Goal: Communication & Community: Answer question/provide support

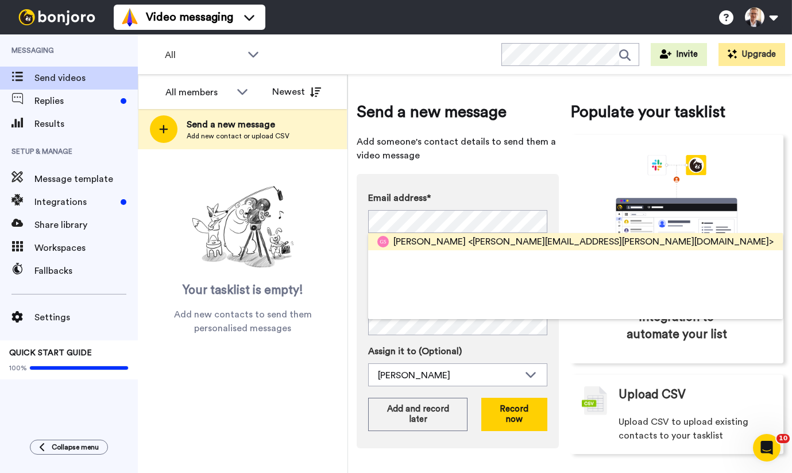
click at [415, 243] on span "[PERSON_NAME]" at bounding box center [429, 242] width 72 height 14
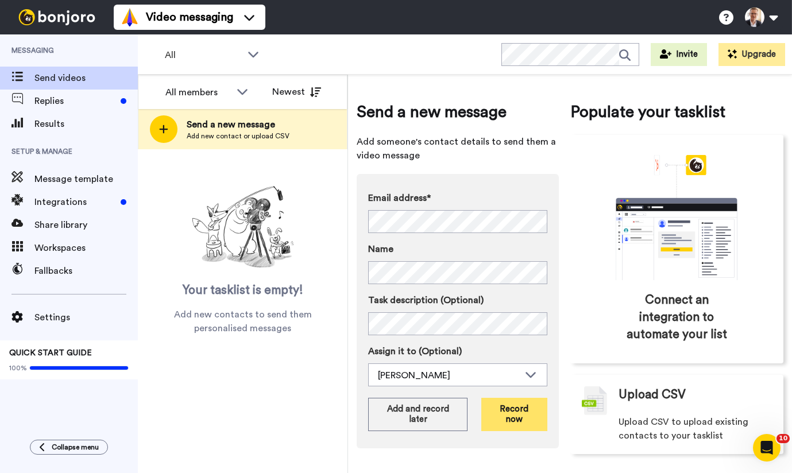
click at [513, 409] on button "Record now" at bounding box center [513, 414] width 65 height 33
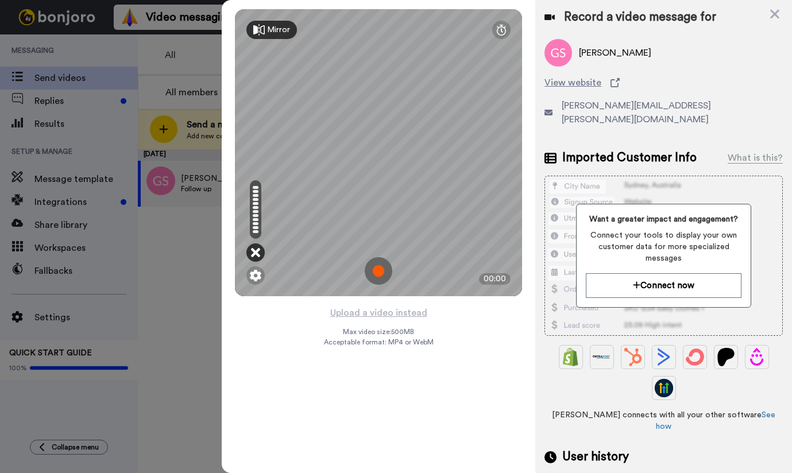
click at [254, 252] on icon at bounding box center [255, 252] width 9 height 11
click at [256, 270] on img at bounding box center [255, 275] width 11 height 11
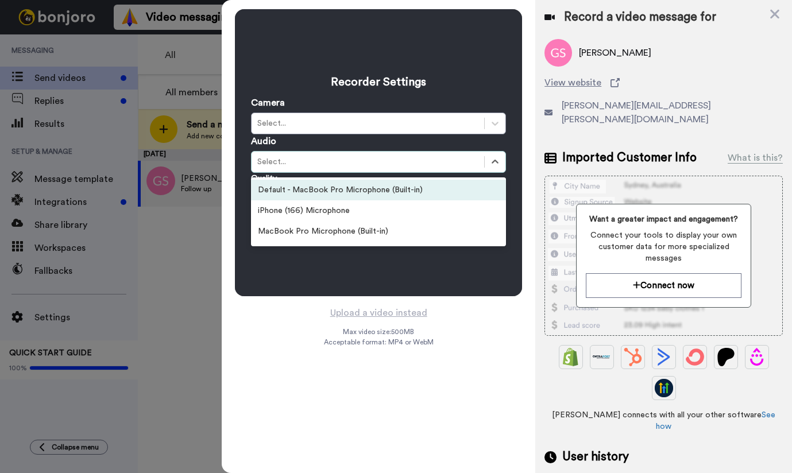
click at [278, 163] on div "Select..." at bounding box center [367, 161] width 221 height 11
click at [495, 160] on icon at bounding box center [494, 161] width 11 height 11
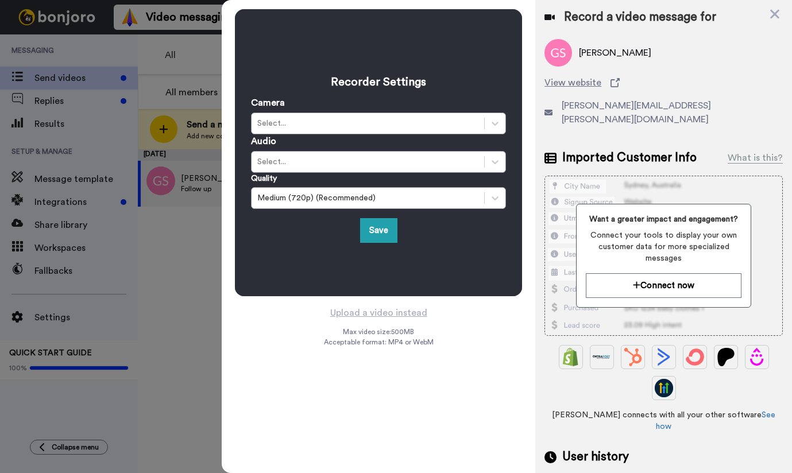
click at [463, 381] on div "Recorder Settings Camera Select... Audio Select... Quality Medium (720p) (Recom…" at bounding box center [379, 236] width 314 height 473
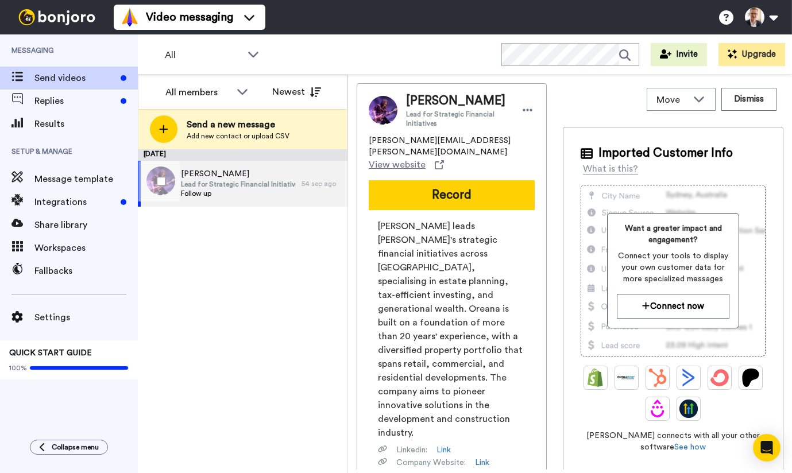
click at [226, 184] on span "Lead for Strategic Financial Initiatives" at bounding box center [238, 184] width 115 height 9
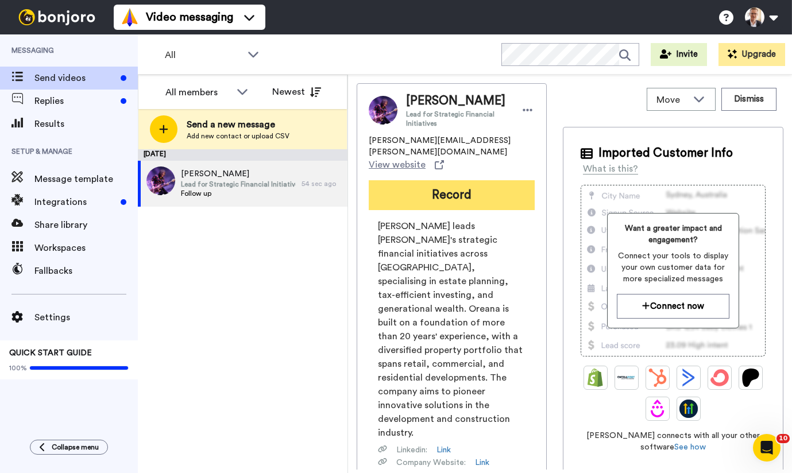
click at [437, 188] on button "Record" at bounding box center [452, 195] width 166 height 30
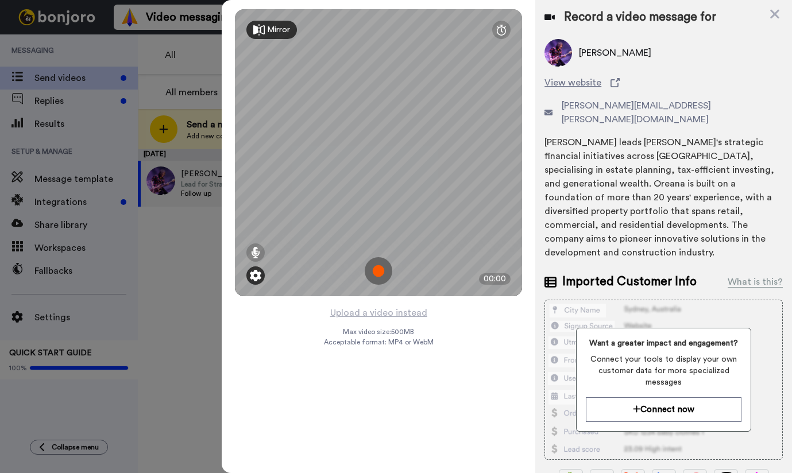
click at [255, 277] on img at bounding box center [255, 275] width 11 height 11
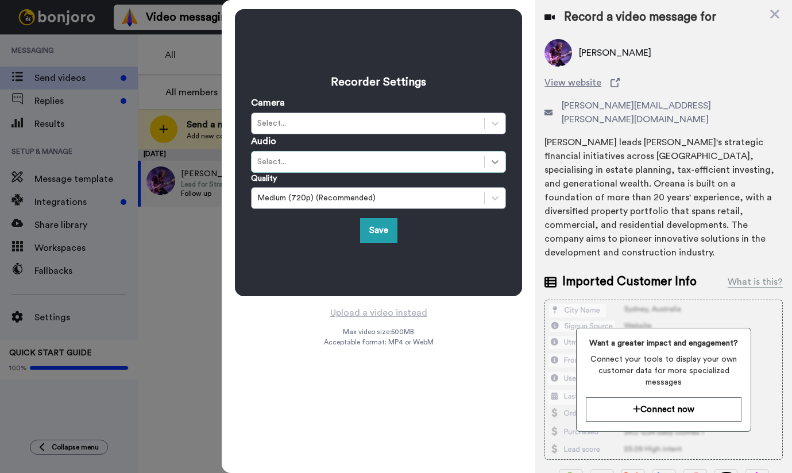
click at [495, 161] on icon at bounding box center [494, 161] width 11 height 11
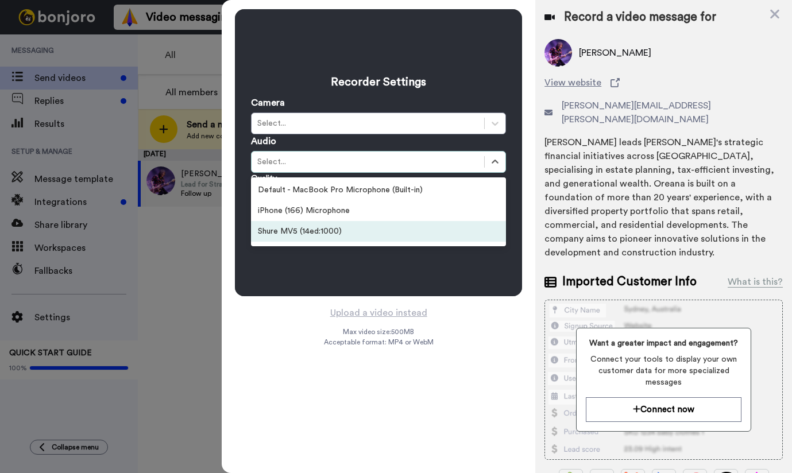
click at [338, 235] on div "Shure MV5 (14ed:1000)" at bounding box center [378, 231] width 255 height 21
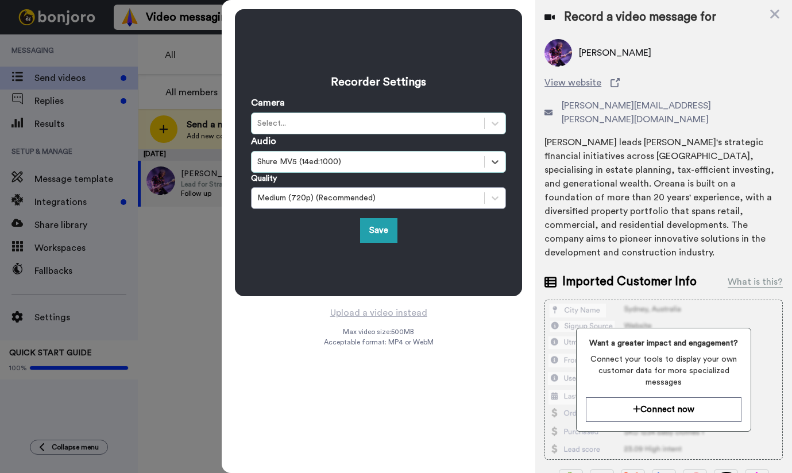
click at [367, 121] on div "Select..." at bounding box center [367, 123] width 221 height 11
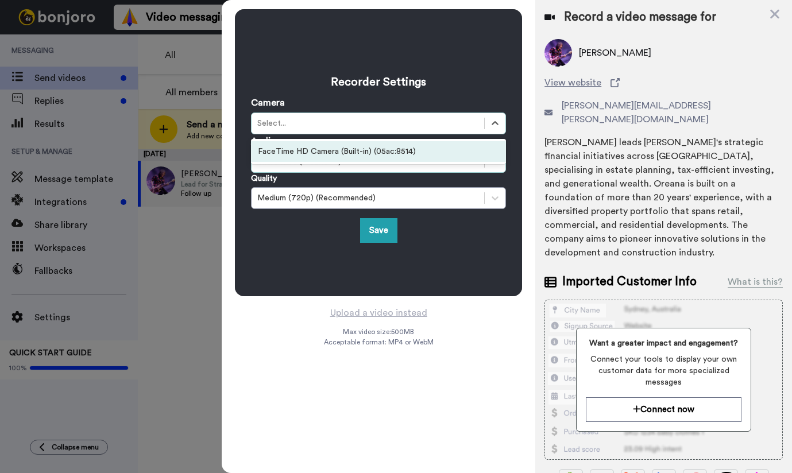
click at [350, 156] on div "FaceTime HD Camera (Built-in) (05ac:8514)" at bounding box center [378, 151] width 255 height 21
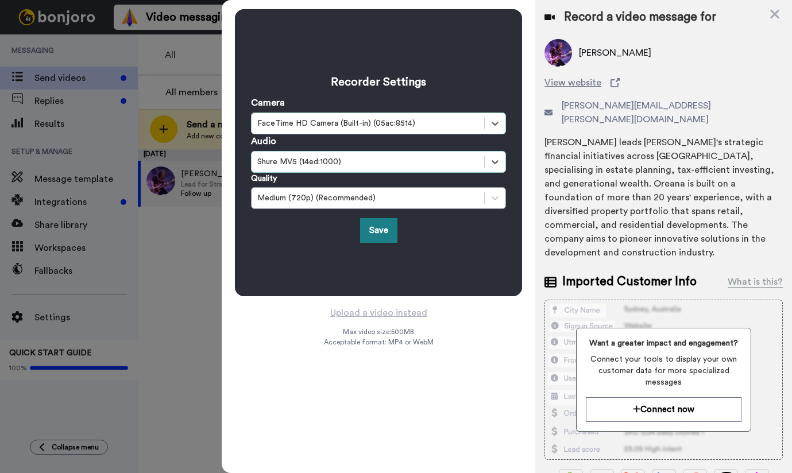
click at [377, 235] on button "Save" at bounding box center [378, 230] width 37 height 25
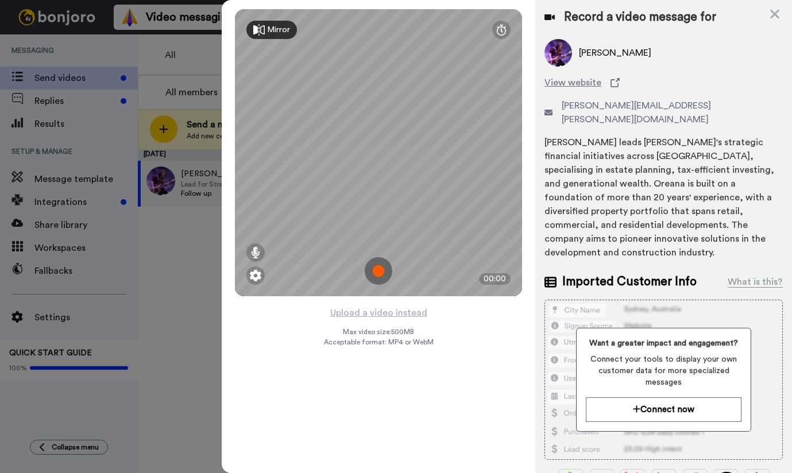
click at [377, 269] on img at bounding box center [379, 271] width 28 height 28
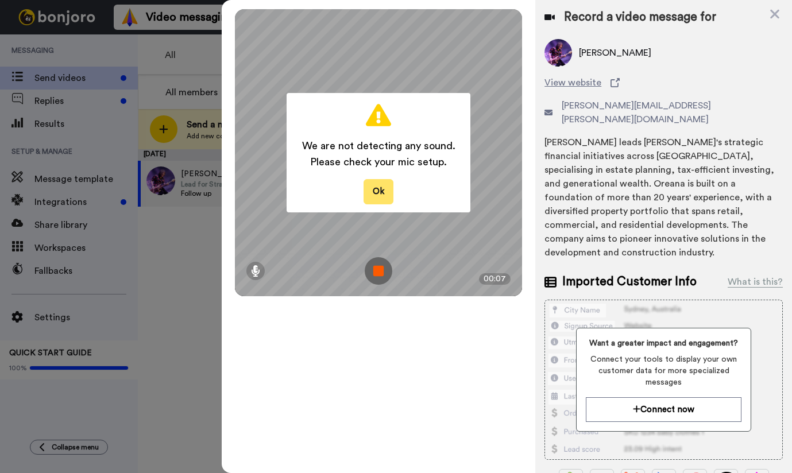
click at [377, 195] on button "Ok" at bounding box center [378, 191] width 30 height 25
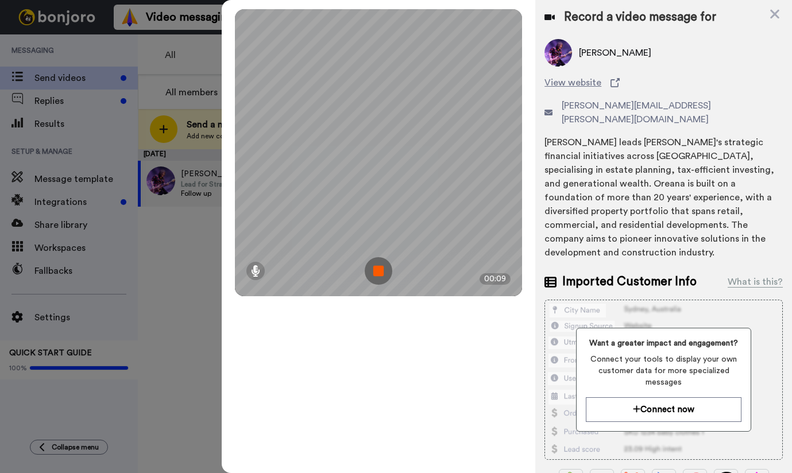
click at [380, 269] on img at bounding box center [379, 271] width 28 height 28
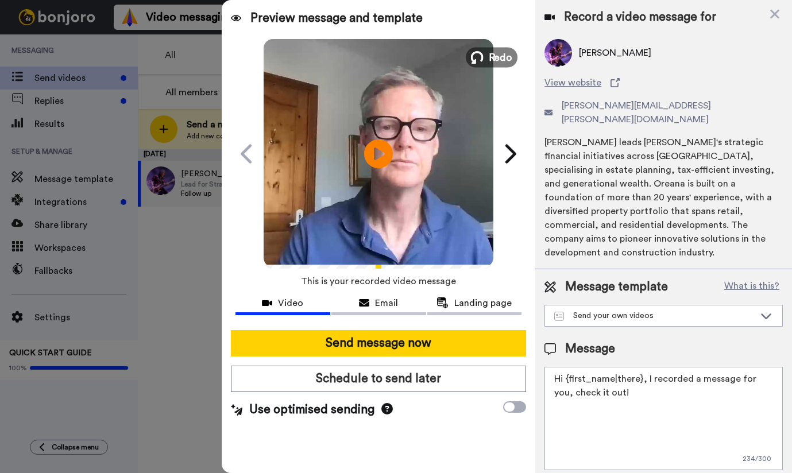
click at [496, 54] on span "Redo" at bounding box center [501, 56] width 24 height 15
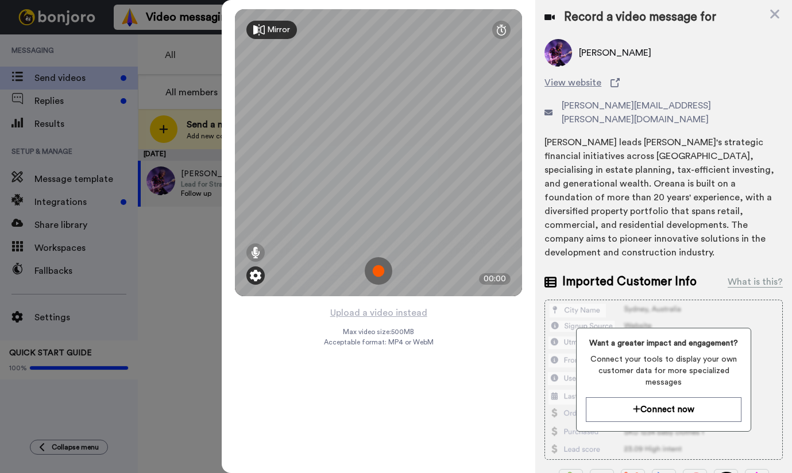
click at [254, 276] on img at bounding box center [255, 275] width 11 height 11
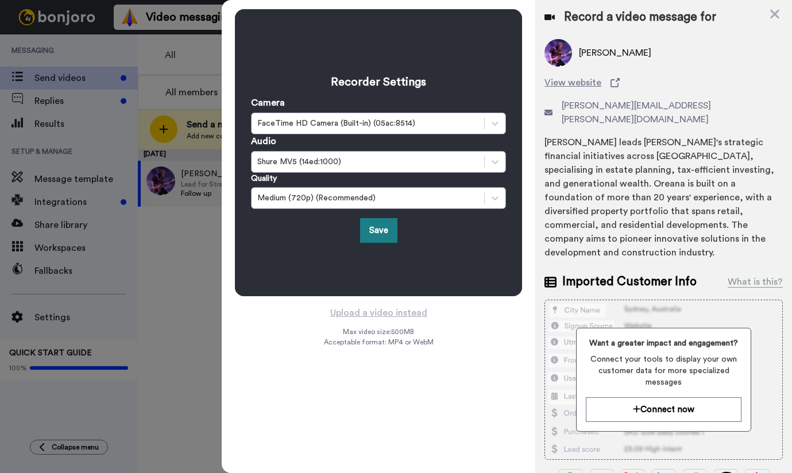
click at [382, 230] on button "Save" at bounding box center [378, 230] width 37 height 25
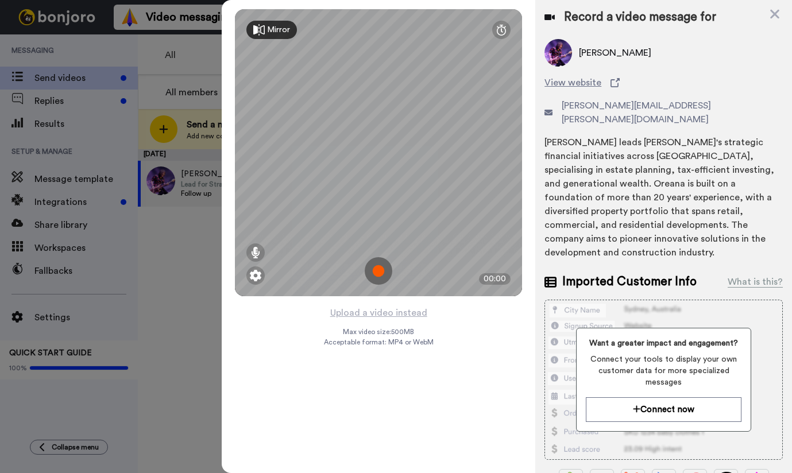
click at [33, 313] on div at bounding box center [396, 236] width 792 height 473
click at [255, 273] on img at bounding box center [255, 275] width 11 height 11
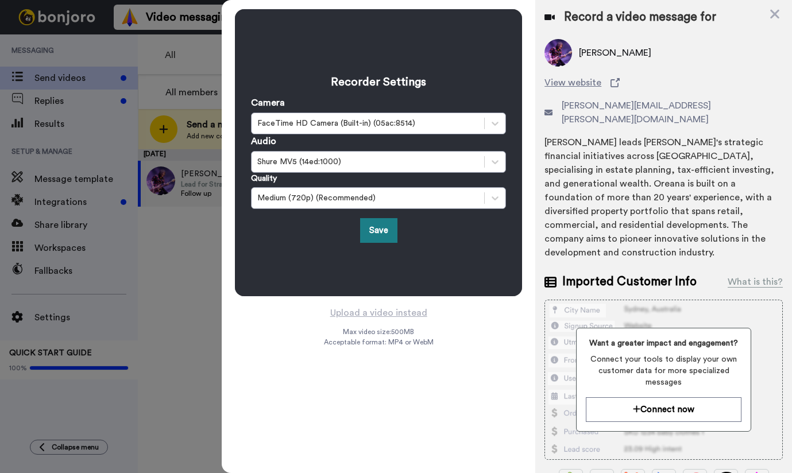
click at [377, 226] on button "Save" at bounding box center [378, 230] width 37 height 25
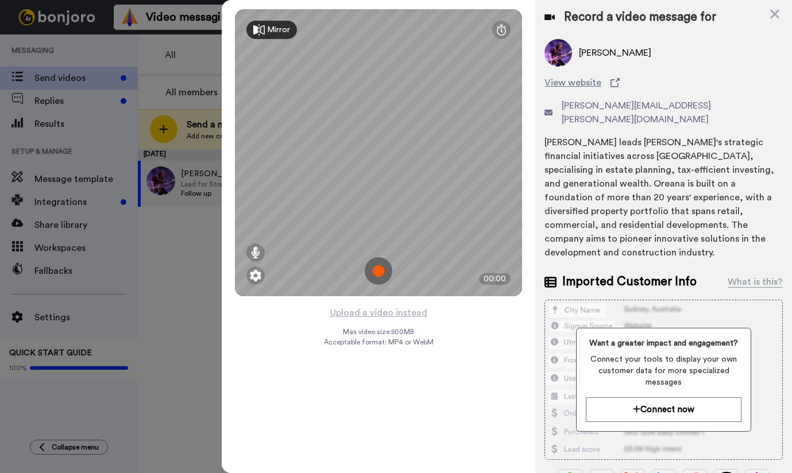
click at [378, 269] on img at bounding box center [379, 271] width 28 height 28
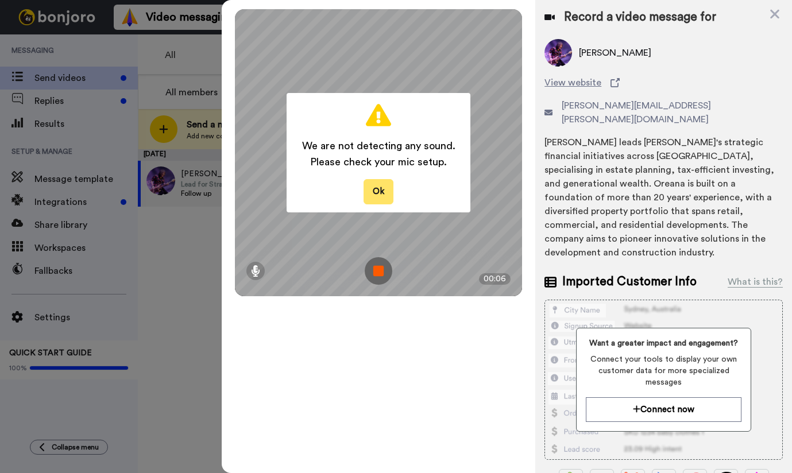
click at [377, 196] on button "Ok" at bounding box center [378, 191] width 30 height 25
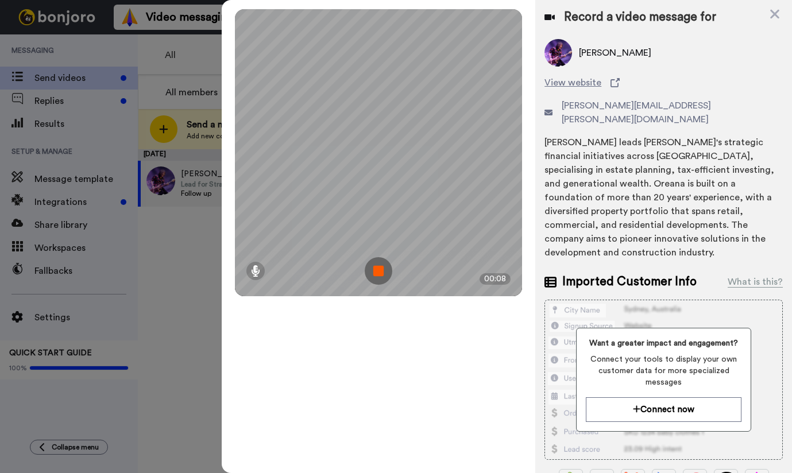
click at [372, 273] on img at bounding box center [379, 271] width 28 height 28
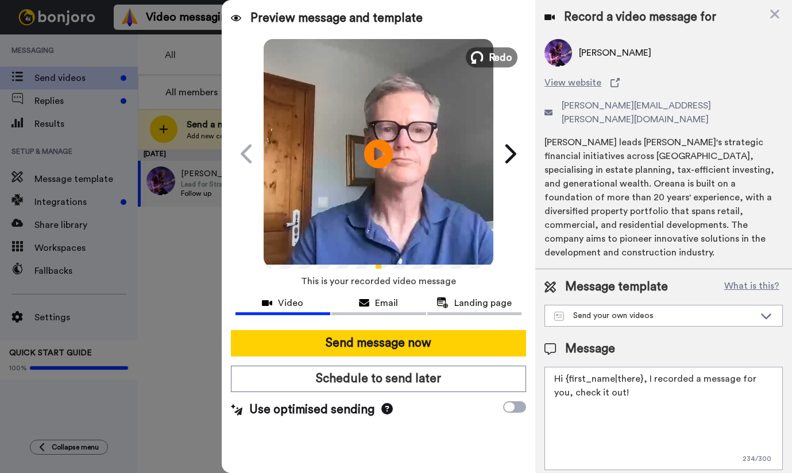
click at [483, 47] on button "Redo" at bounding box center [492, 57] width 52 height 20
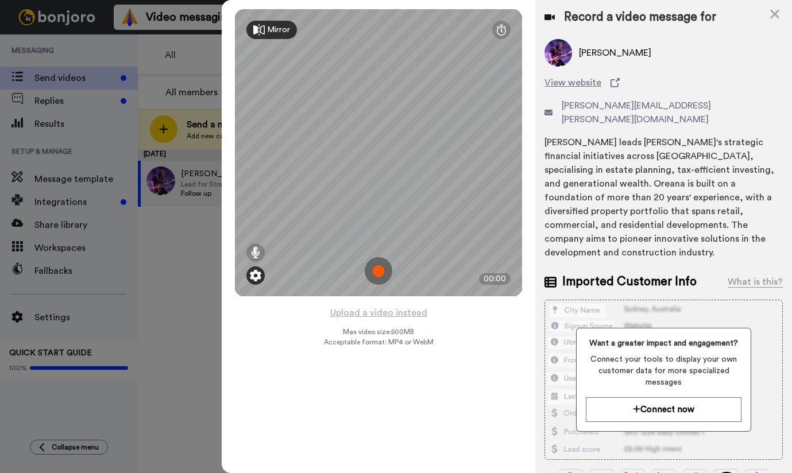
click at [257, 273] on img at bounding box center [255, 275] width 11 height 11
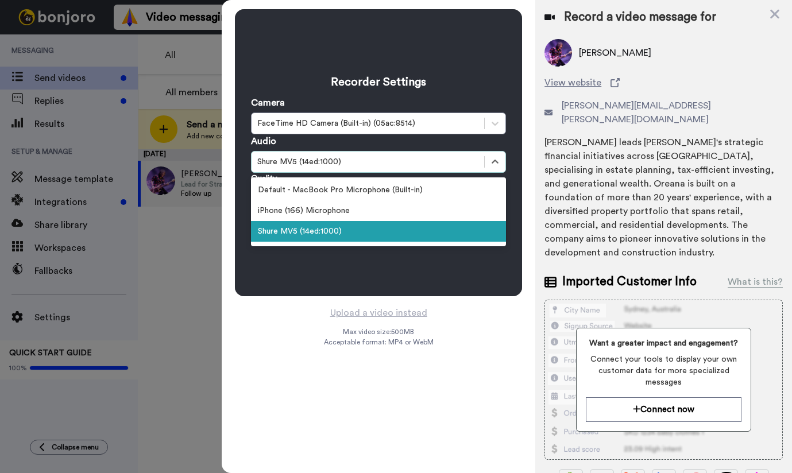
click at [297, 164] on div "Shure MV5 (14ed:1000)" at bounding box center [367, 161] width 221 height 11
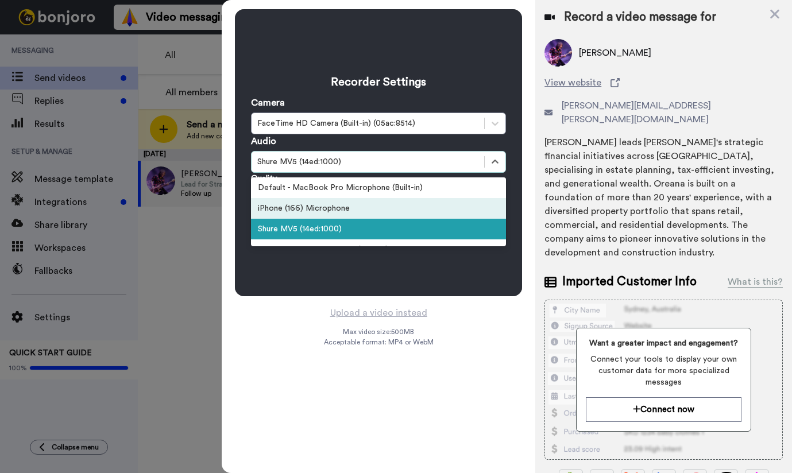
click at [288, 210] on div "iPhone (166) Microphone" at bounding box center [378, 208] width 255 height 21
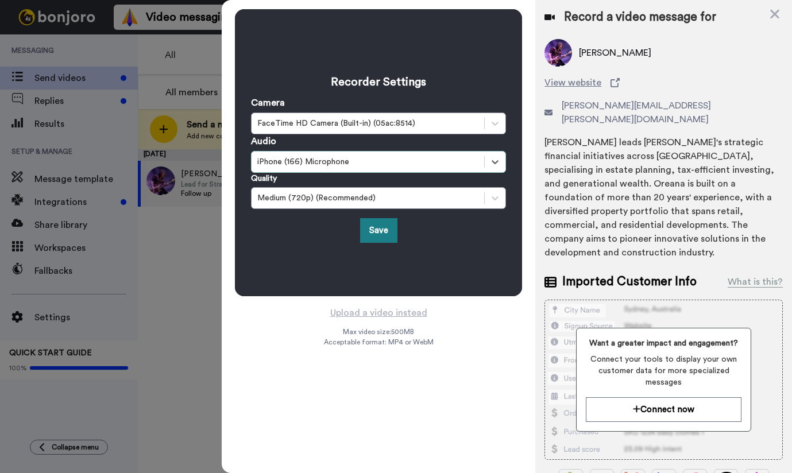
click at [372, 231] on button "Save" at bounding box center [378, 230] width 37 height 25
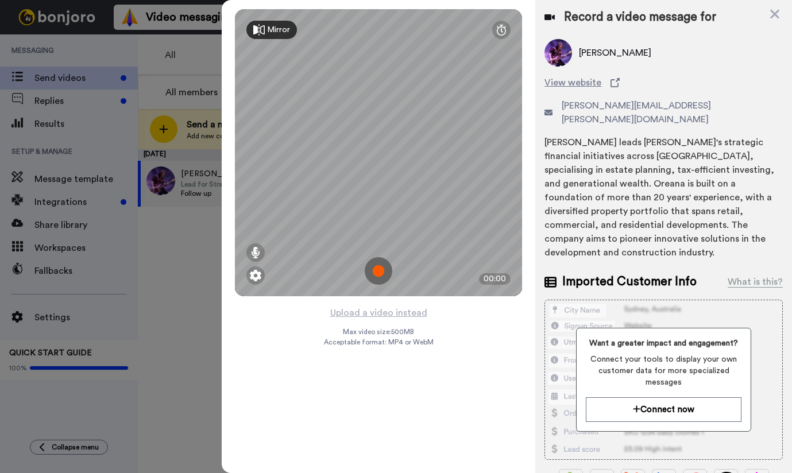
click at [377, 275] on img at bounding box center [379, 271] width 28 height 28
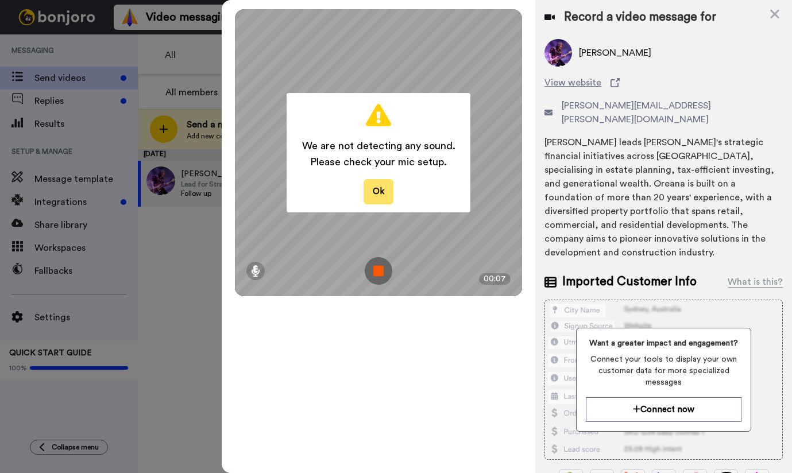
click at [380, 188] on button "Ok" at bounding box center [378, 191] width 30 height 25
